Goal: Information Seeking & Learning: Find specific fact

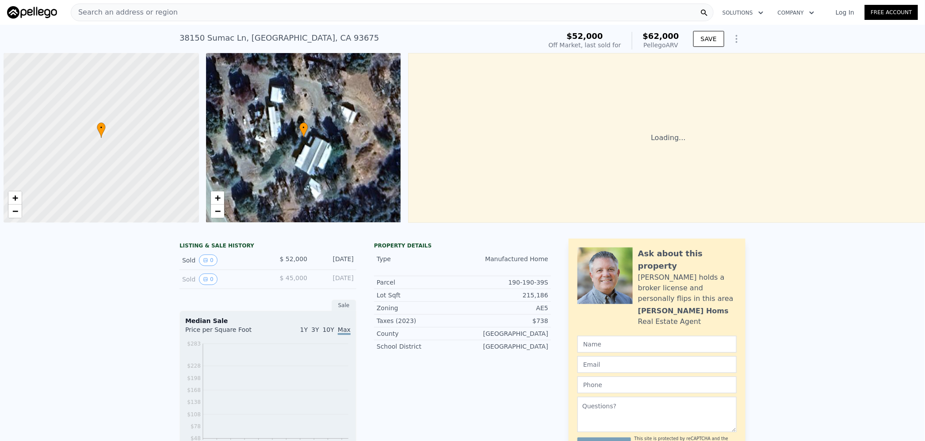
scroll to position [0, 3]
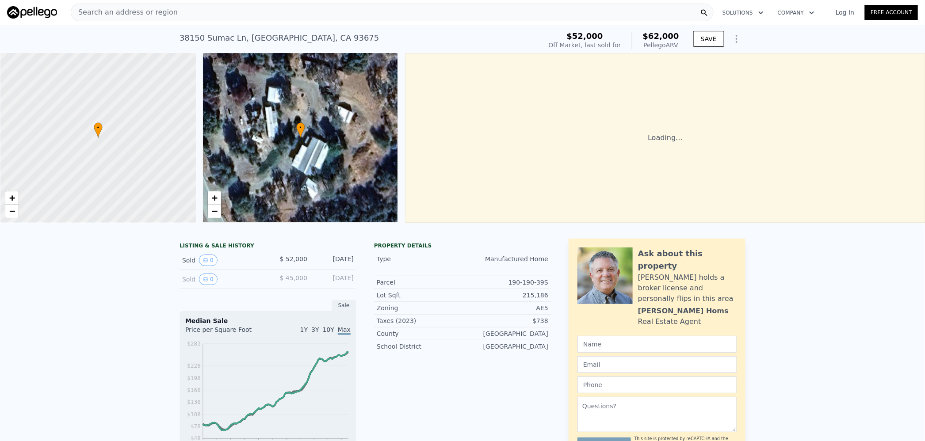
click at [663, 35] on span "$62,000" at bounding box center [661, 35] width 36 height 9
copy span "62,000"
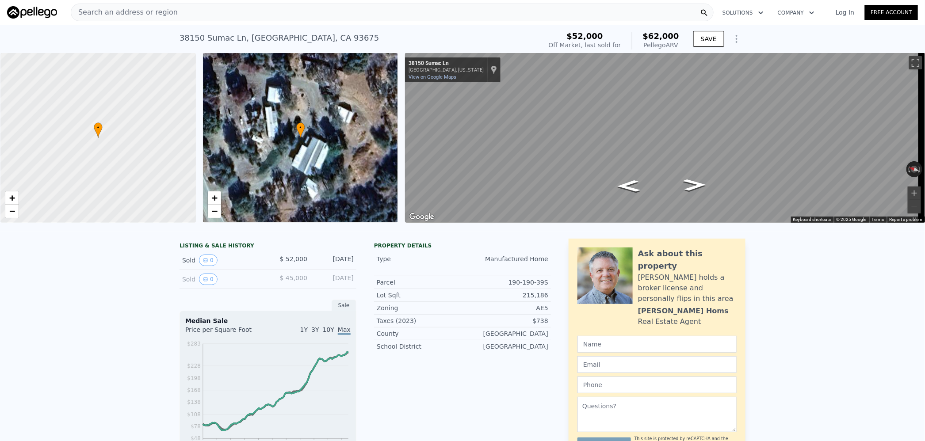
click at [206, 11] on div "Search an address or region" at bounding box center [392, 13] width 643 height 18
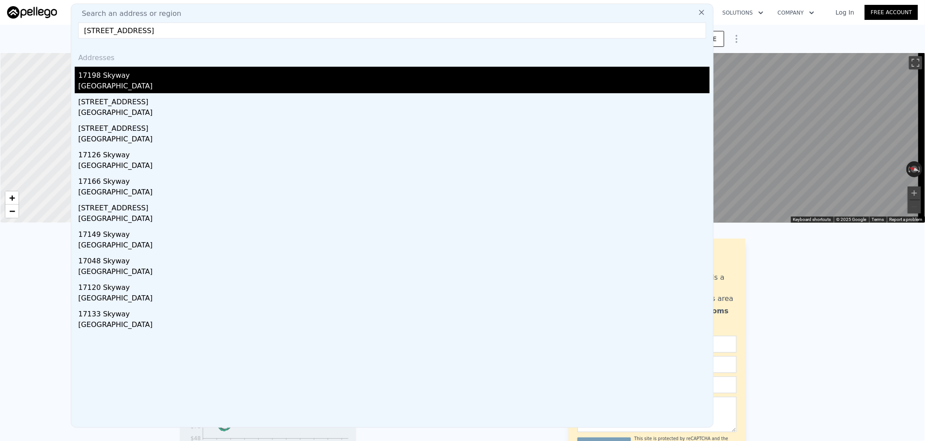
type input "[STREET_ADDRESS]"
click at [174, 78] on div "17198 Skyway" at bounding box center [393, 74] width 631 height 14
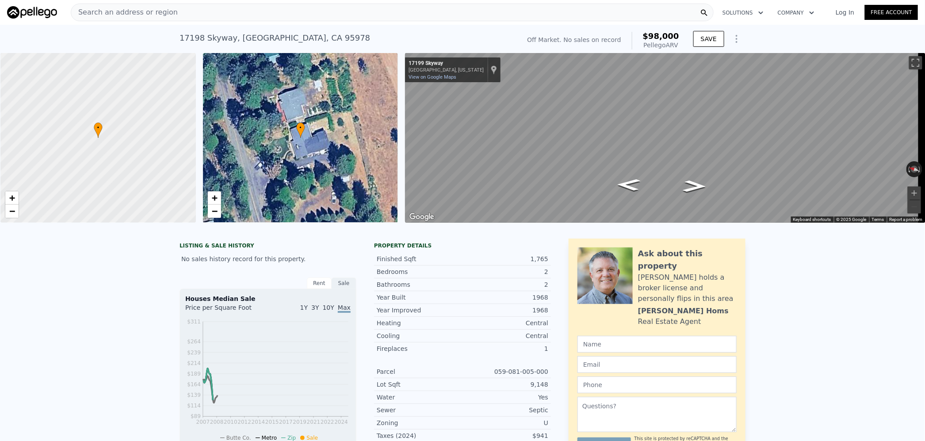
click at [201, 12] on div "Search an address or region" at bounding box center [392, 13] width 643 height 18
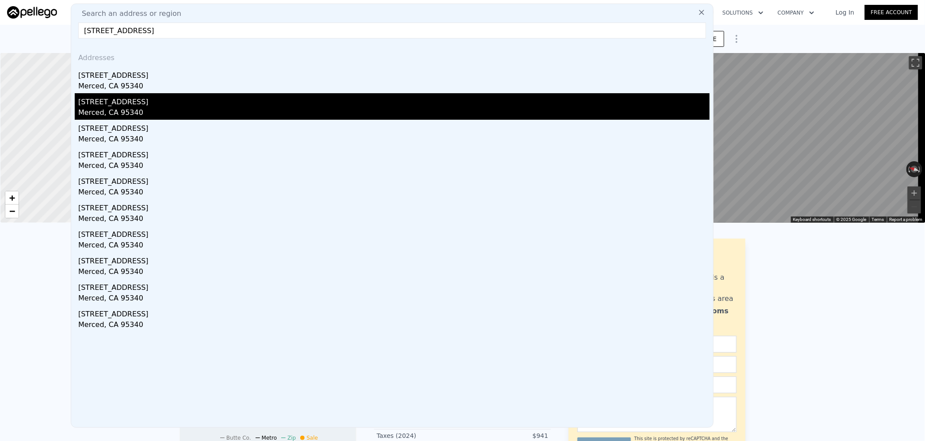
type input "[STREET_ADDRESS]"
click at [160, 99] on div "[STREET_ADDRESS]" at bounding box center [393, 100] width 631 height 14
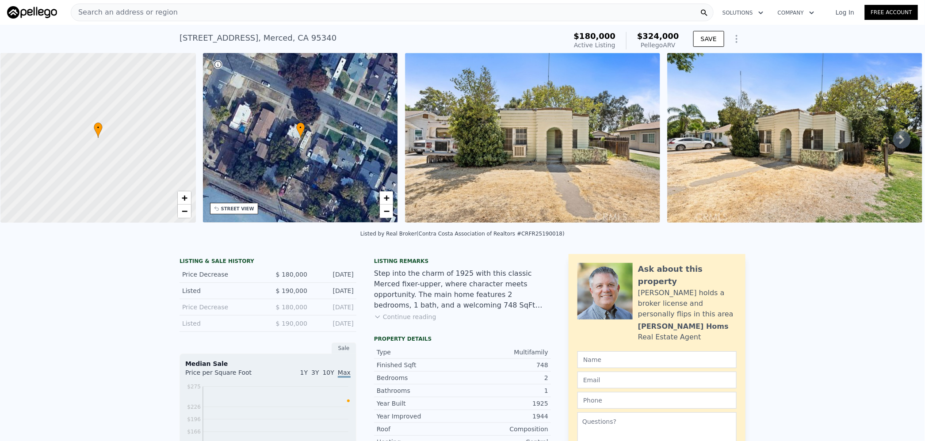
click at [666, 34] on span "$324,000" at bounding box center [658, 35] width 42 height 9
copy span "324,000"
click at [231, 12] on div "Search an address or region" at bounding box center [392, 13] width 643 height 18
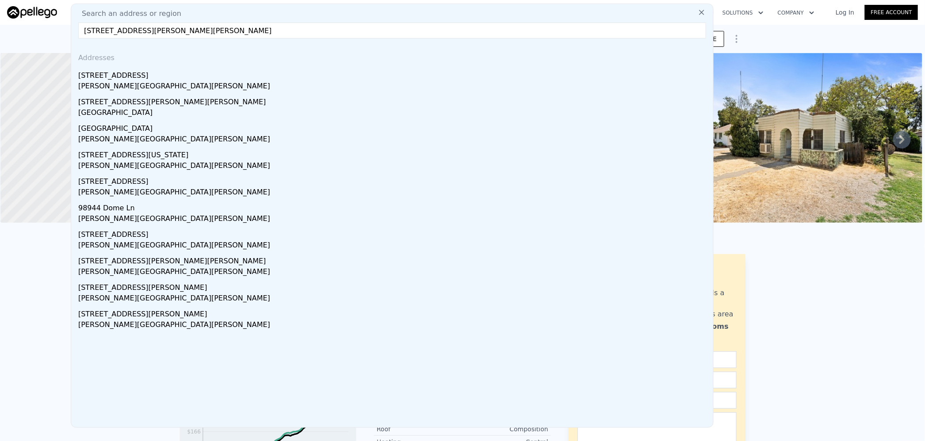
click at [240, 31] on input "[STREET_ADDRESS][PERSON_NAME][PERSON_NAME]" at bounding box center [392, 31] width 628 height 16
paste input "[STREET_ADDRESS]"
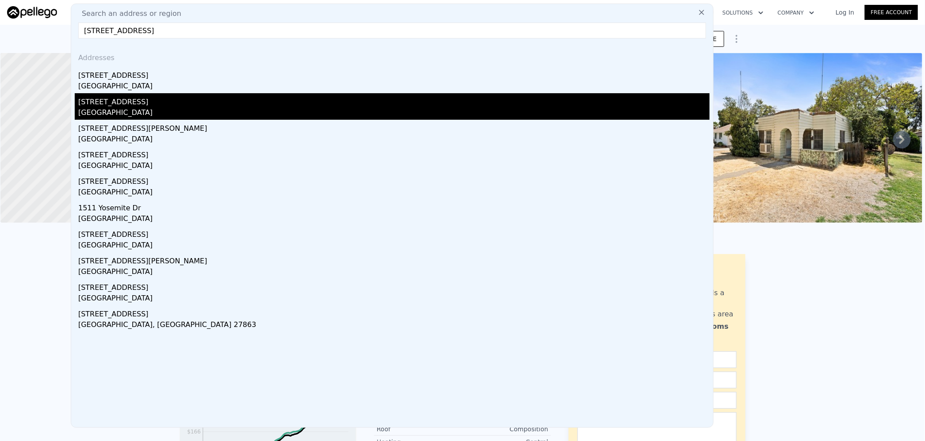
type input "[STREET_ADDRESS]"
click at [129, 102] on div "[STREET_ADDRESS]" at bounding box center [393, 100] width 631 height 14
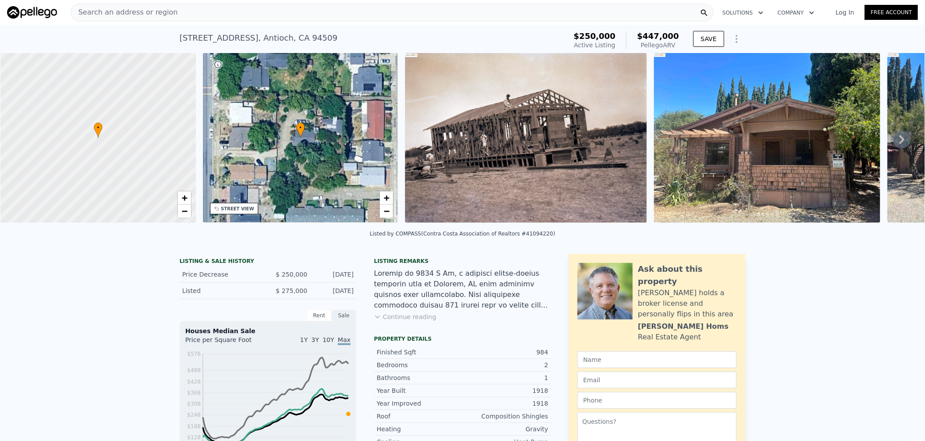
click at [662, 36] on span "$447,000" at bounding box center [658, 35] width 42 height 9
copy span "447,000"
click at [170, 5] on div "Search an address or region" at bounding box center [392, 13] width 643 height 18
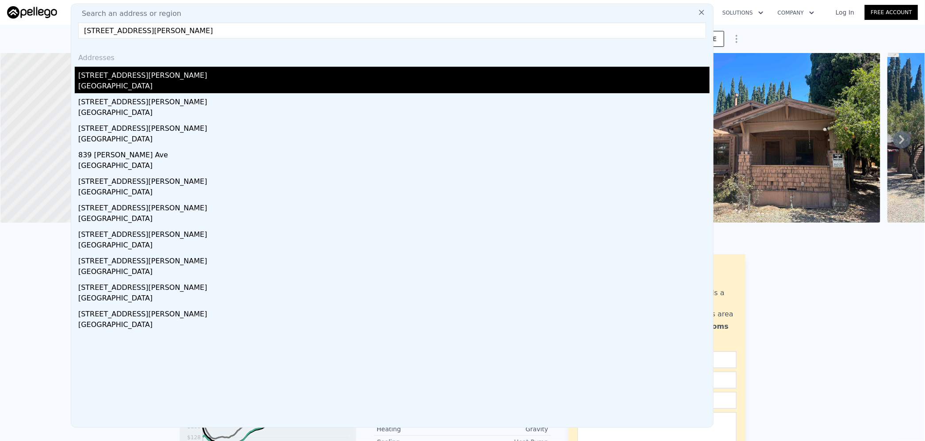
type input "[STREET_ADDRESS][PERSON_NAME]"
click at [142, 81] on div "[GEOGRAPHIC_DATA]" at bounding box center [393, 87] width 631 height 12
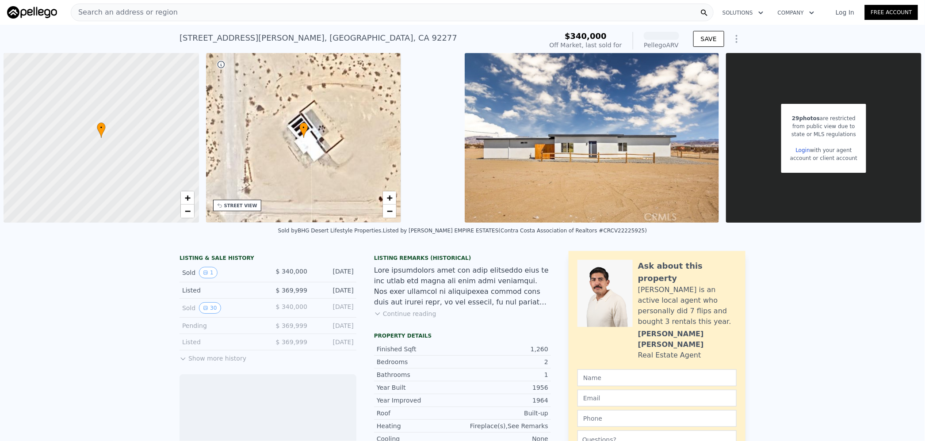
click at [294, 19] on div "Search an address or region" at bounding box center [392, 13] width 643 height 18
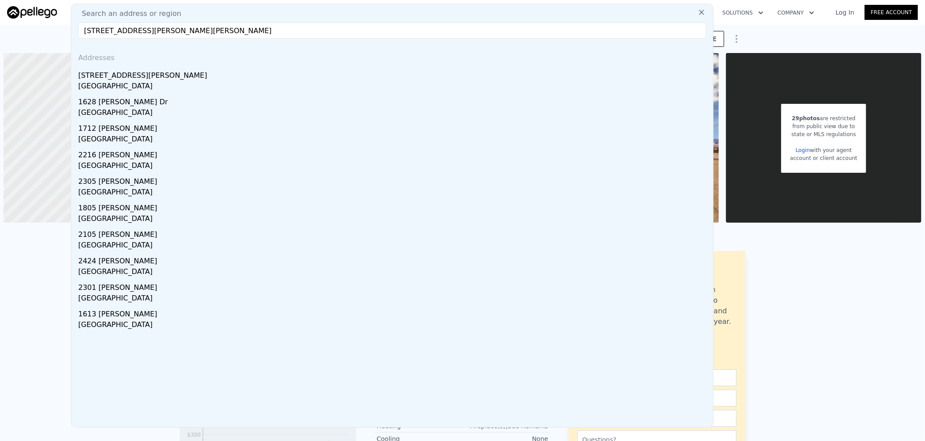
click at [276, 31] on input "[STREET_ADDRESS][PERSON_NAME][PERSON_NAME]" at bounding box center [392, 31] width 628 height 16
paste input "[STREET_ADDRESS]"
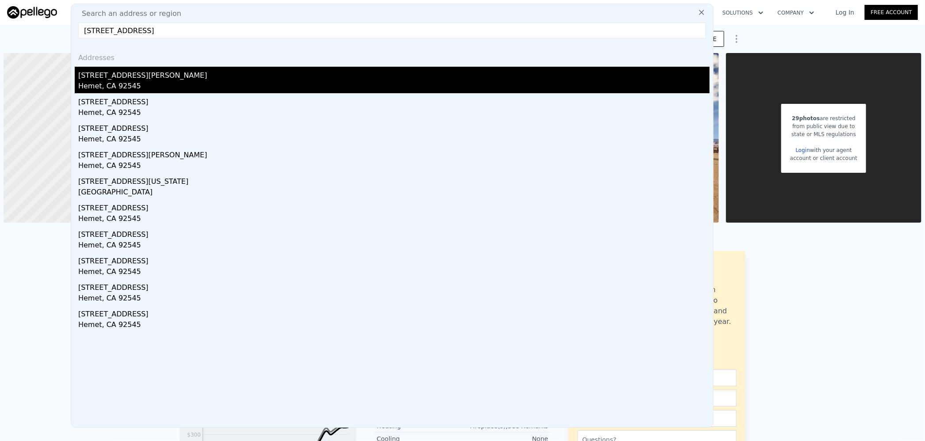
type input "[STREET_ADDRESS]"
click at [143, 79] on div "[STREET_ADDRESS][PERSON_NAME]" at bounding box center [393, 74] width 631 height 14
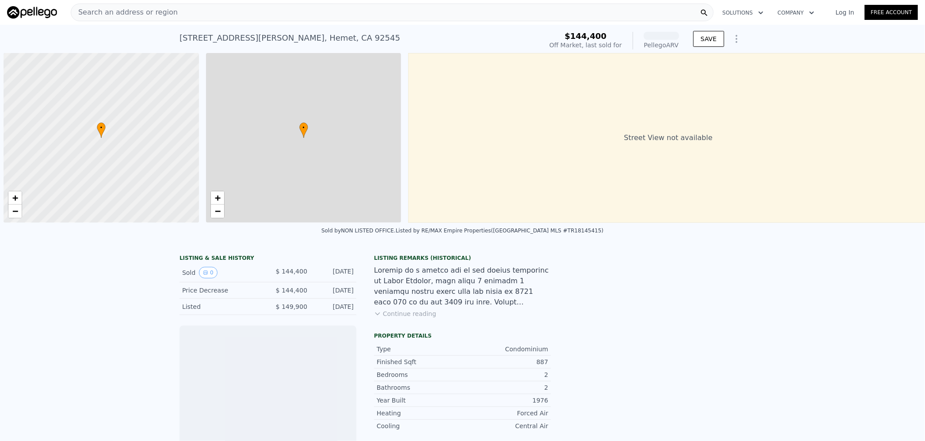
scroll to position [0, 3]
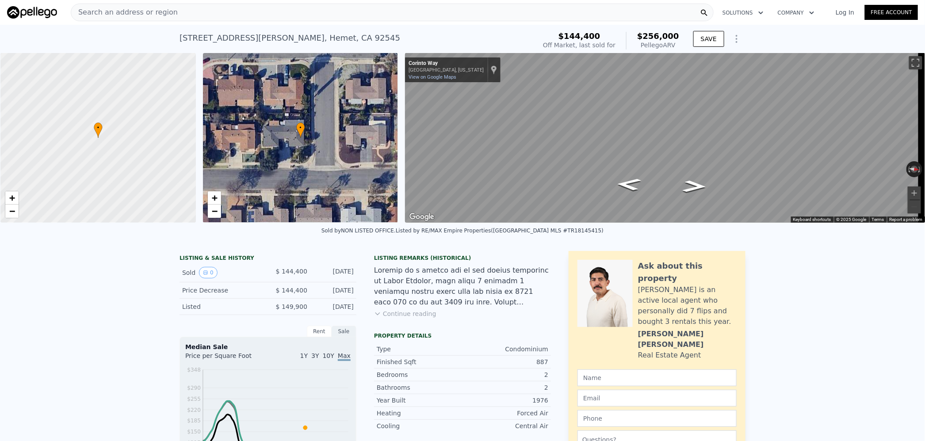
click at [656, 36] on span "$256,000" at bounding box center [658, 35] width 42 height 9
copy span "256,000"
click at [309, 12] on div "Search an address or region" at bounding box center [392, 13] width 643 height 18
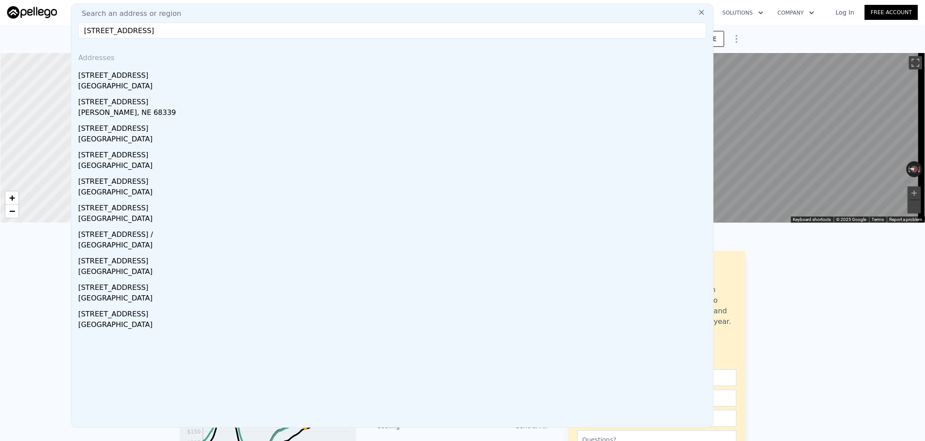
click at [121, 30] on input "[STREET_ADDRESS]" at bounding box center [392, 31] width 628 height 16
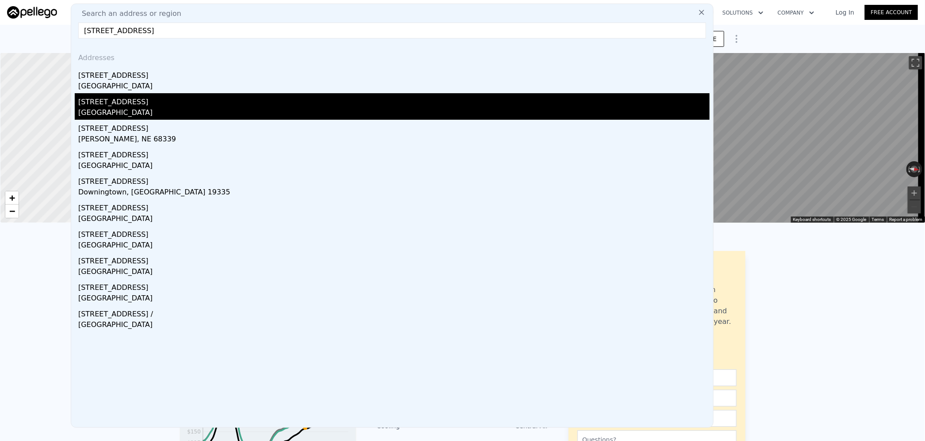
type input "[STREET_ADDRESS]"
click at [170, 102] on div "[STREET_ADDRESS]" at bounding box center [393, 100] width 631 height 14
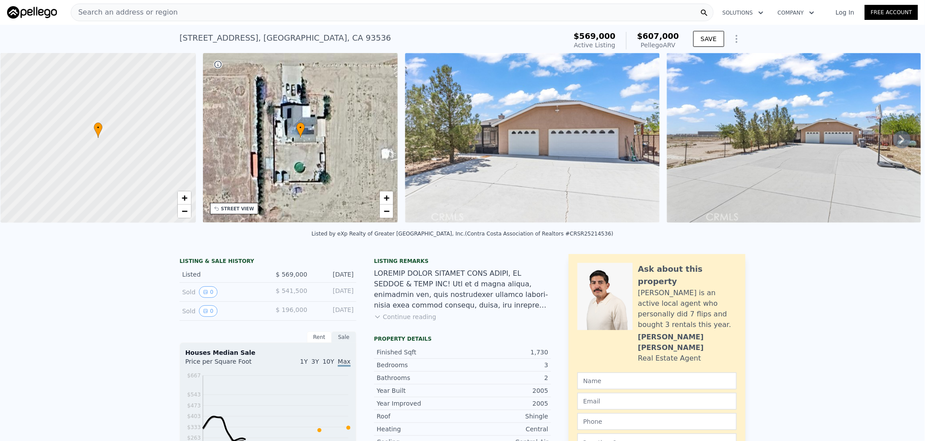
click at [665, 33] on span "$607,000" at bounding box center [658, 35] width 42 height 9
copy span "607,000"
click at [290, 9] on div "Search an address or region" at bounding box center [392, 13] width 643 height 18
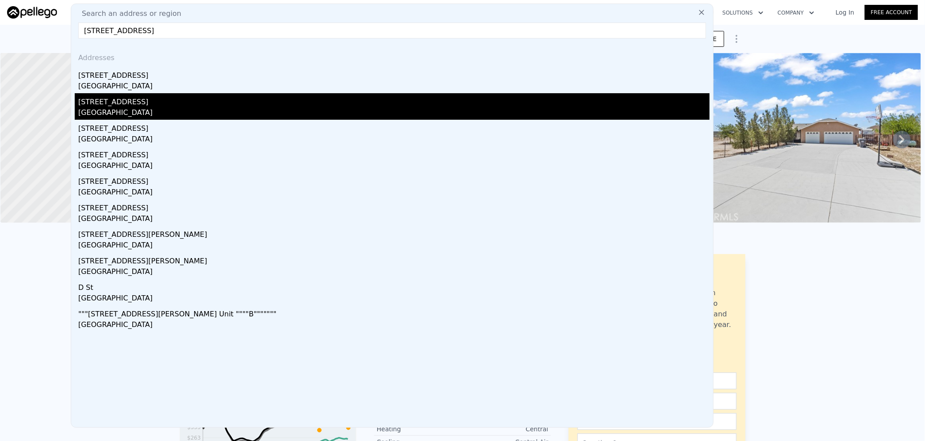
type input "[STREET_ADDRESS]"
click at [196, 93] on div "[STREET_ADDRESS]" at bounding box center [393, 100] width 631 height 14
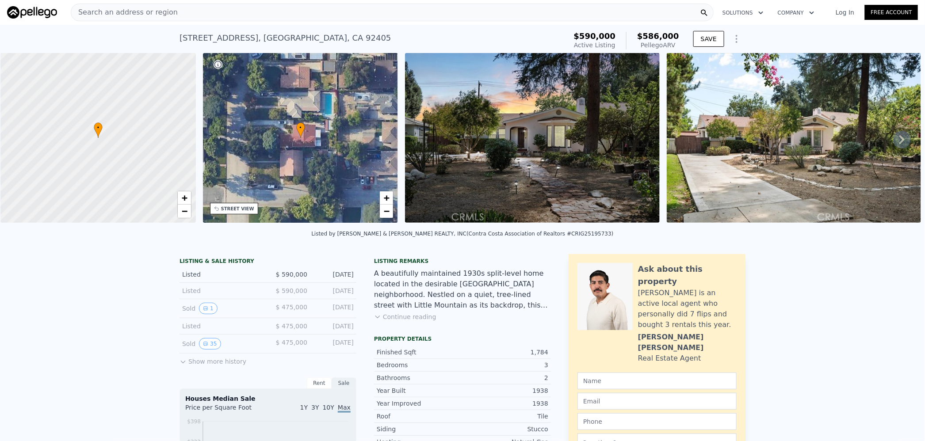
click at [656, 36] on span "$586,000" at bounding box center [658, 35] width 42 height 9
copy span "586,000"
click at [248, 9] on div "Search an address or region" at bounding box center [392, 13] width 643 height 18
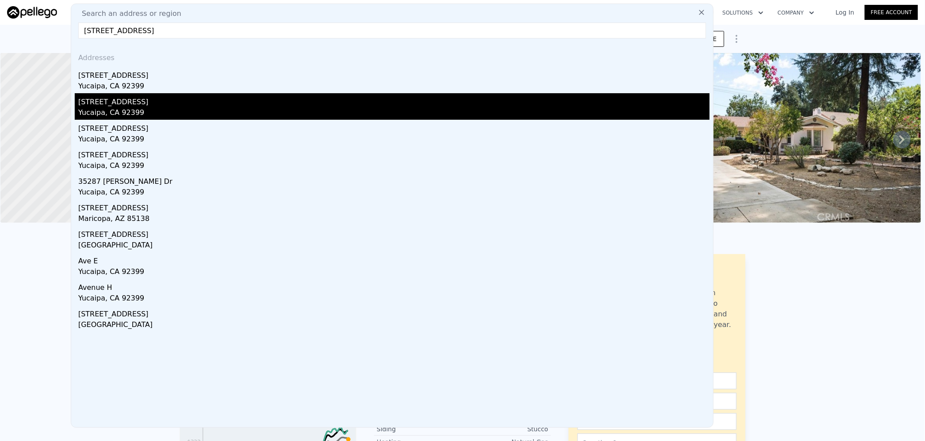
type input "[STREET_ADDRESS]"
click at [149, 113] on div "Yucaipa, CA 92399" at bounding box center [393, 113] width 631 height 12
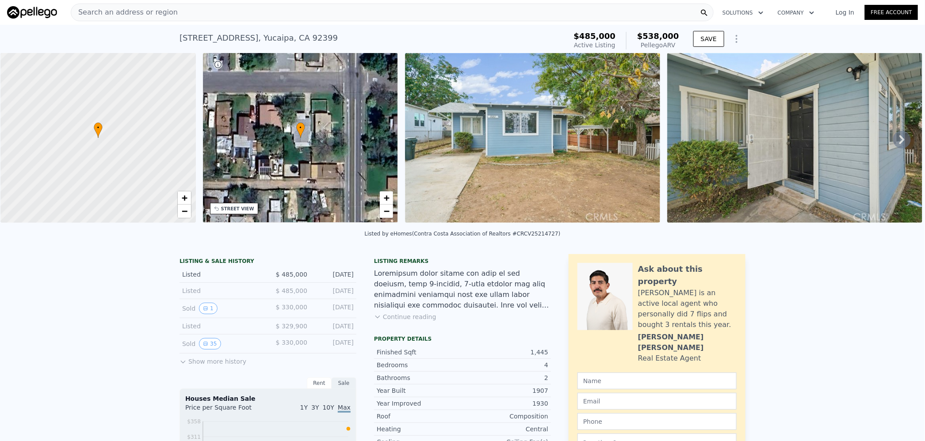
click at [660, 38] on span "$538,000" at bounding box center [658, 35] width 42 height 9
copy span "538,000"
click at [258, 15] on div "Search an address or region" at bounding box center [392, 13] width 643 height 18
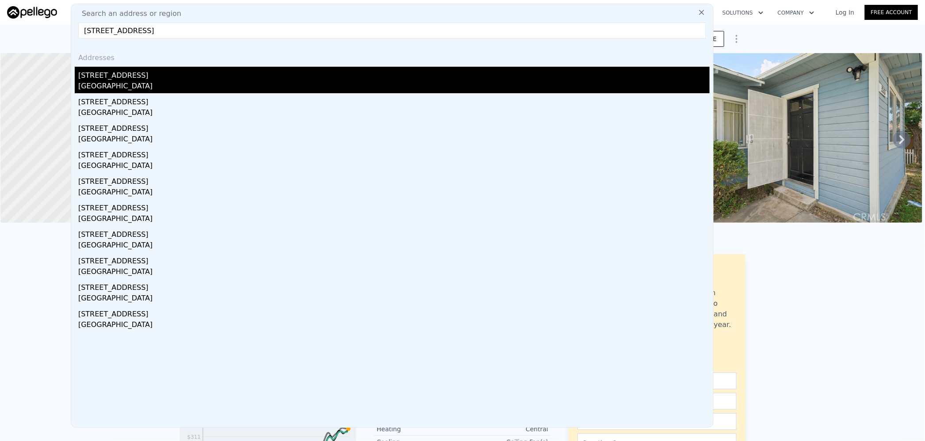
type input "[STREET_ADDRESS]"
click at [203, 85] on div "[GEOGRAPHIC_DATA]" at bounding box center [393, 87] width 631 height 12
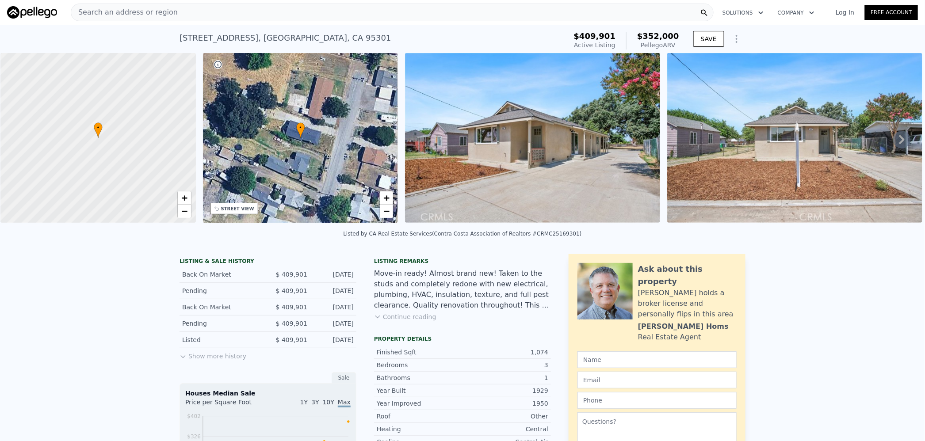
click at [260, 17] on div "Search an address or region" at bounding box center [392, 13] width 643 height 18
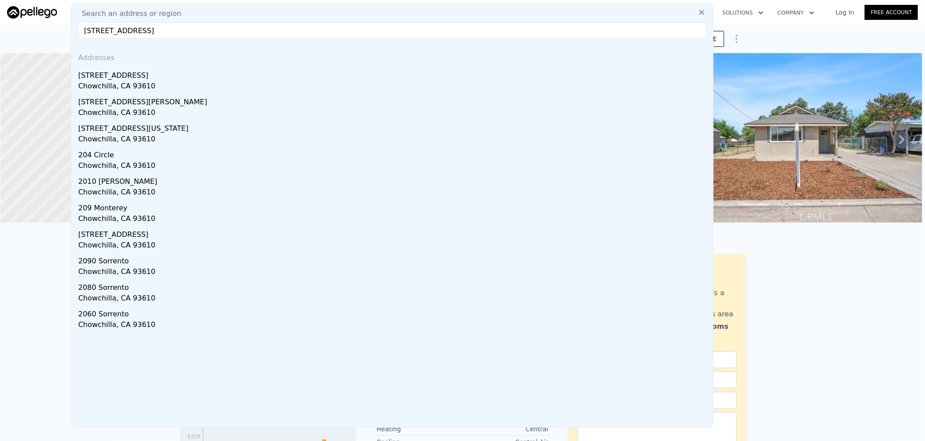
paste input "[STREET_ADDRESS]"
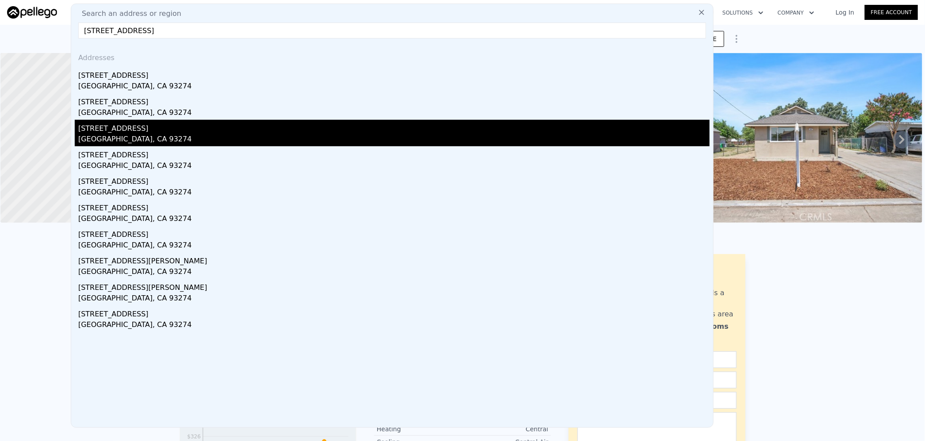
type input "[STREET_ADDRESS]"
click at [163, 126] on div "[STREET_ADDRESS]" at bounding box center [393, 127] width 631 height 14
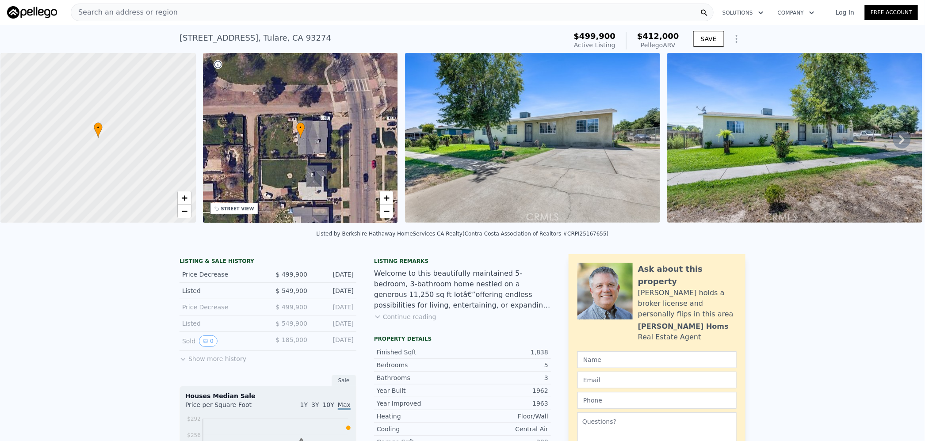
click at [660, 35] on span "$412,000" at bounding box center [658, 35] width 42 height 9
copy span "412,000"
click at [329, 15] on div "Search an address or region" at bounding box center [392, 13] width 643 height 18
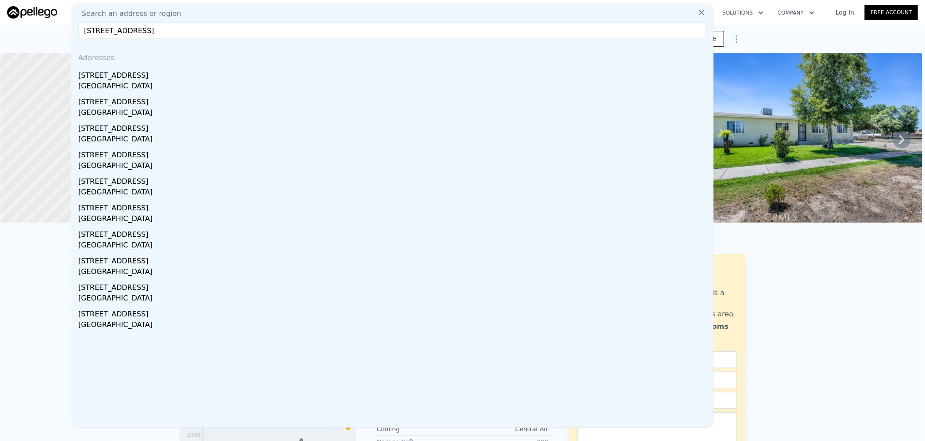
click at [156, 32] on input "[STREET_ADDRESS]" at bounding box center [392, 31] width 628 height 16
click at [234, 28] on input "[STREET_ADDRESS]" at bounding box center [392, 31] width 628 height 16
paste input "[STREET_ADDRESS][PERSON_NAME]"
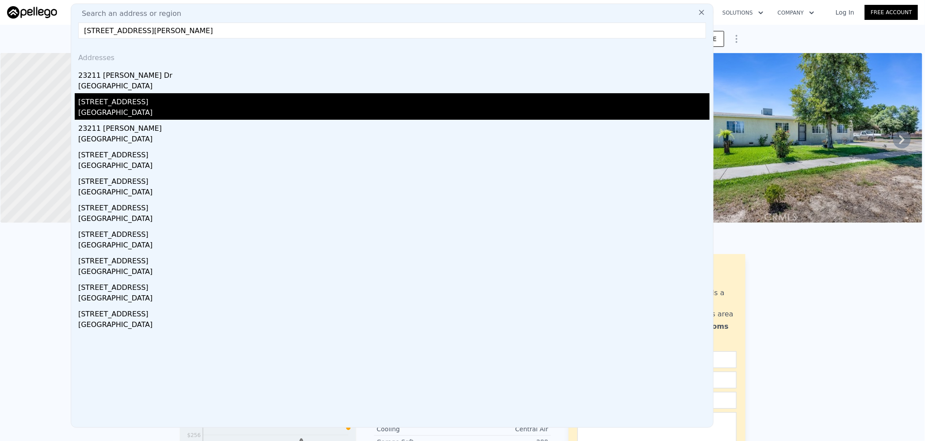
type input "[STREET_ADDRESS][PERSON_NAME]"
click at [185, 98] on div "[STREET_ADDRESS]" at bounding box center [393, 100] width 631 height 14
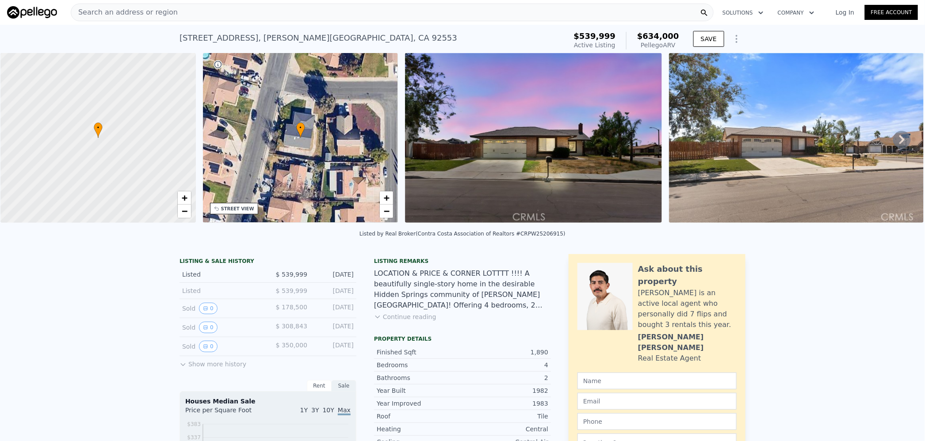
click at [658, 36] on span "$634,000" at bounding box center [658, 35] width 42 height 9
copy span "634,000"
click at [228, 13] on div "Search an address or region" at bounding box center [392, 13] width 643 height 18
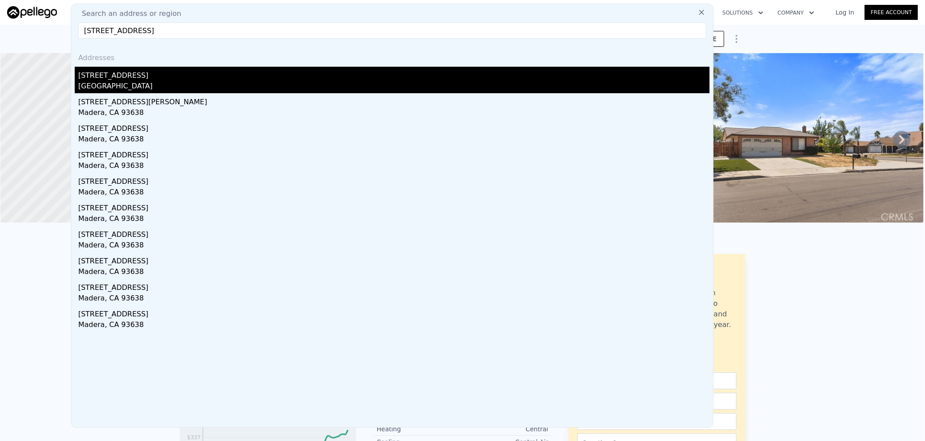
type input "[STREET_ADDRESS]"
click at [185, 79] on div "[STREET_ADDRESS]" at bounding box center [393, 74] width 631 height 14
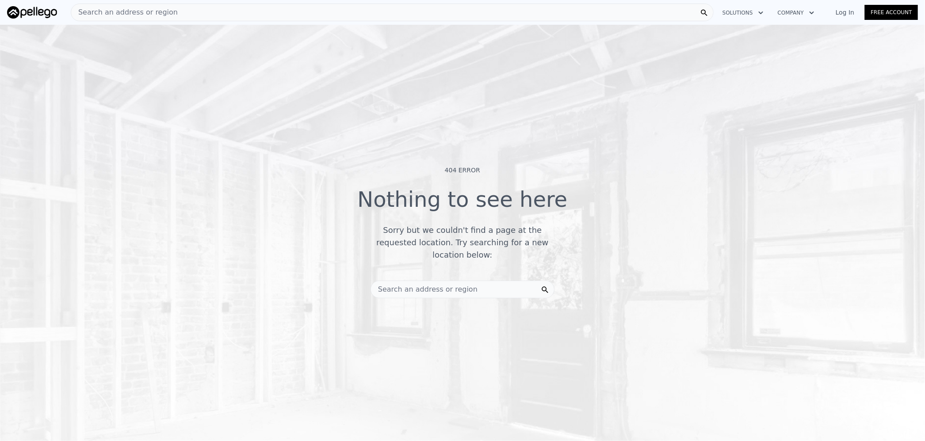
click at [224, 11] on div "Search an address or region" at bounding box center [392, 13] width 643 height 18
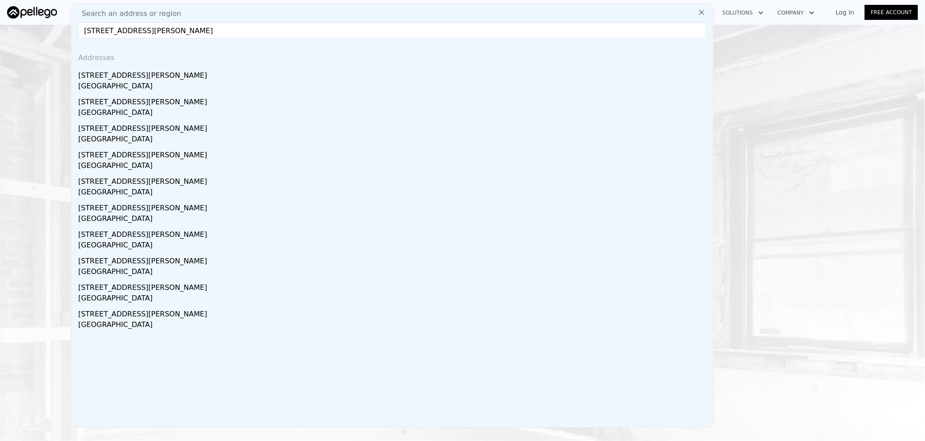
click at [165, 28] on input "[STREET_ADDRESS][PERSON_NAME]" at bounding box center [392, 31] width 628 height 16
click at [165, 32] on input "[STREET_ADDRESS][PERSON_NAME]" at bounding box center [392, 31] width 628 height 16
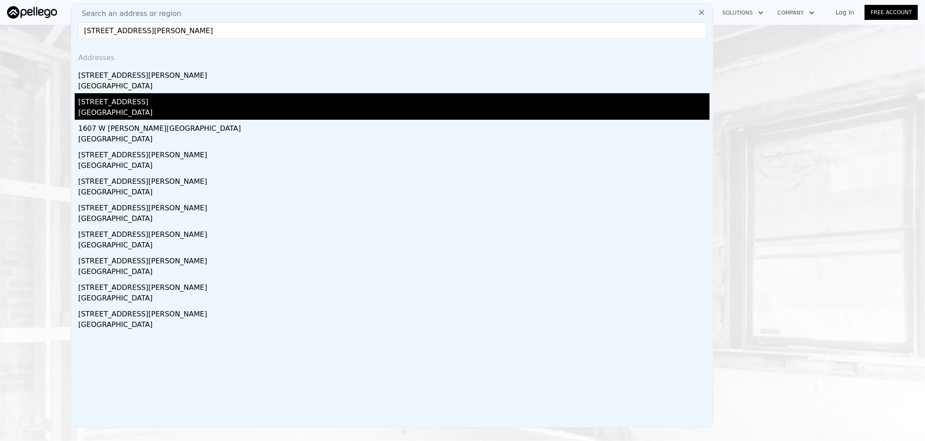
type input "[STREET_ADDRESS][PERSON_NAME]"
